Goal: Entertainment & Leisure: Browse casually

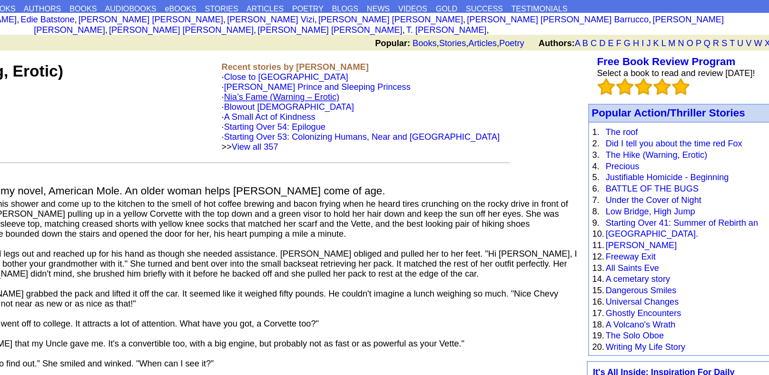
click at [439, 107] on link "Nia’s Fame (Warning – Erotic)" at bounding box center [398, 110] width 82 height 7
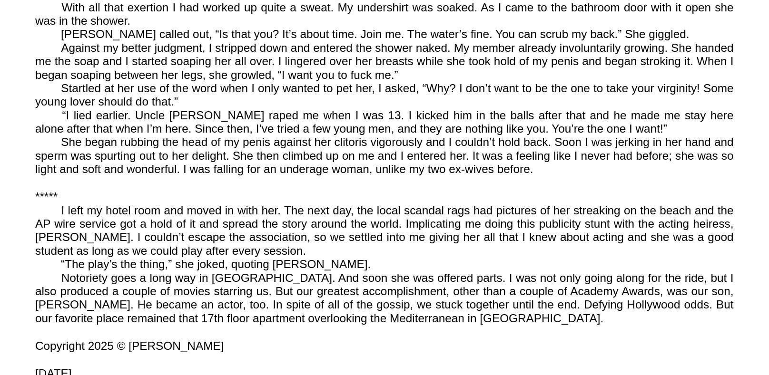
scroll to position [1800, 0]
